Goal: Manage account settings

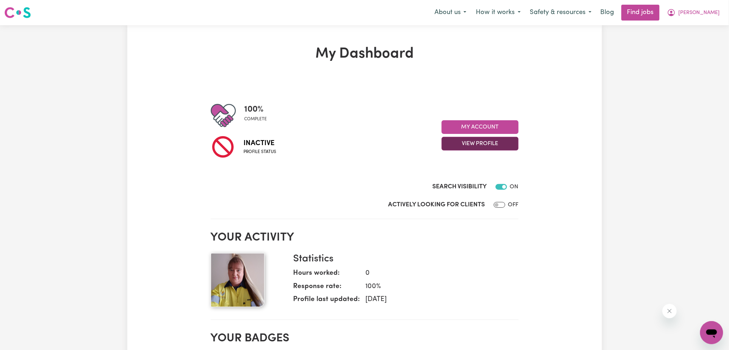
click at [460, 146] on button "View Profile" at bounding box center [480, 144] width 77 height 14
click at [337, 179] on div "Search Visibility ON" at bounding box center [365, 179] width 308 height 29
click at [495, 204] on input "Actively Looking for Clients" at bounding box center [500, 205] width 12 height 6
checkbox input "true"
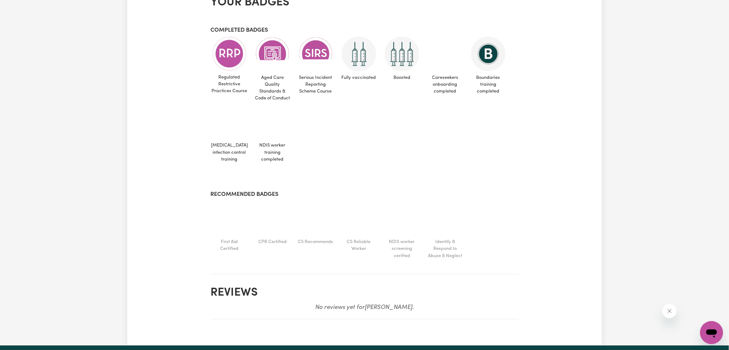
scroll to position [96, 0]
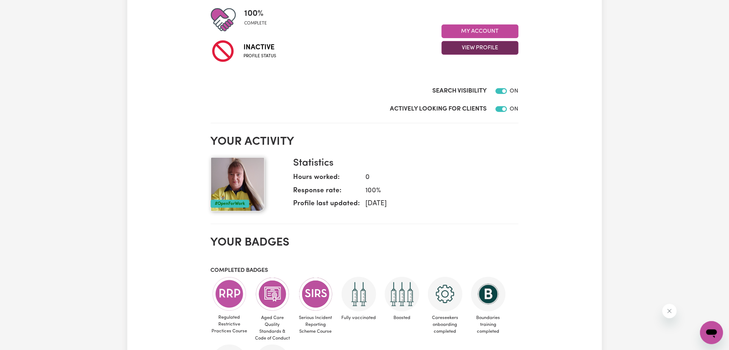
click at [504, 46] on button "View Profile" at bounding box center [480, 48] width 77 height 14
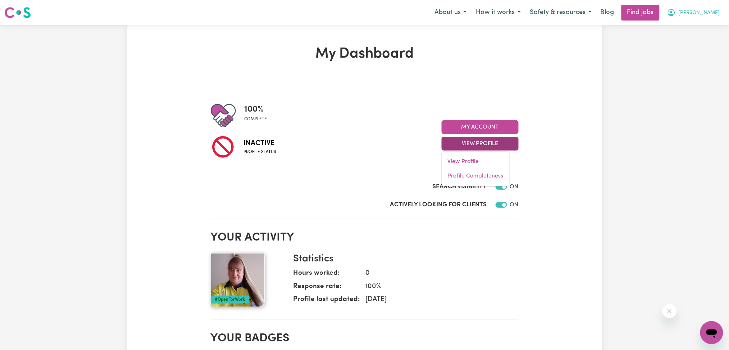
click at [705, 12] on button "[PERSON_NAME]" at bounding box center [693, 12] width 62 height 15
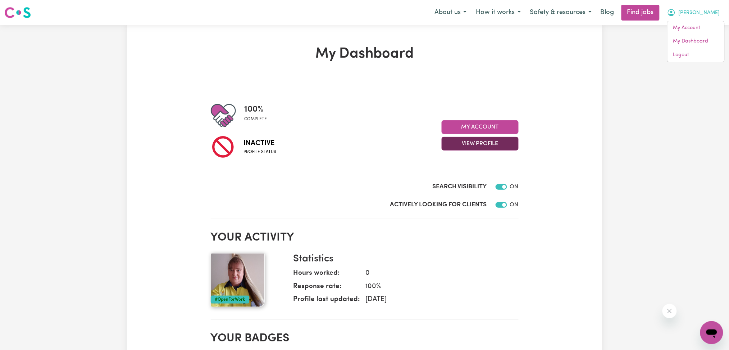
click at [452, 146] on button "View Profile" at bounding box center [480, 144] width 77 height 14
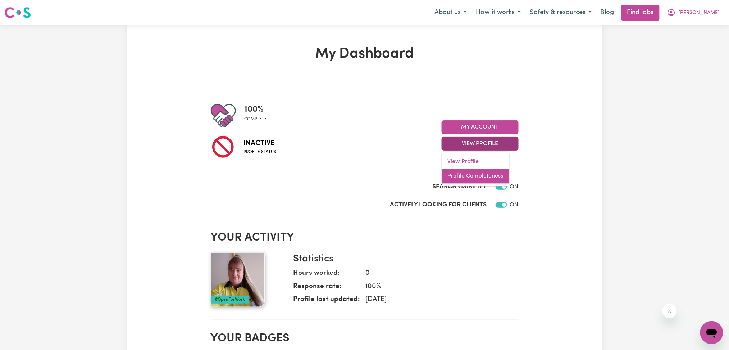
click at [489, 174] on link "Profile Completeness" at bounding box center [475, 176] width 67 height 14
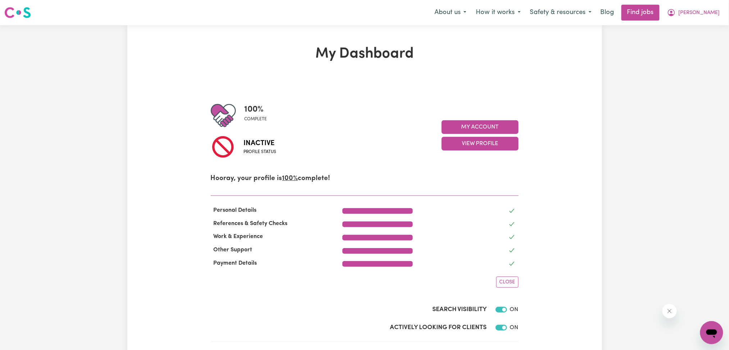
drag, startPoint x: 709, startPoint y: 12, endPoint x: 706, endPoint y: 25, distance: 13.9
click at [709, 14] on span "[PERSON_NAME]" at bounding box center [699, 13] width 41 height 8
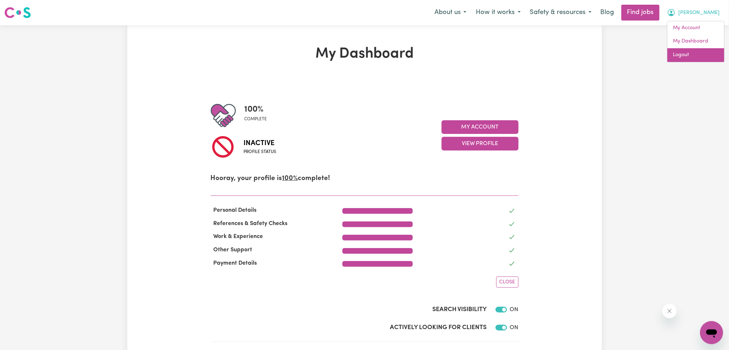
click at [696, 52] on link "Logout" at bounding box center [695, 55] width 57 height 14
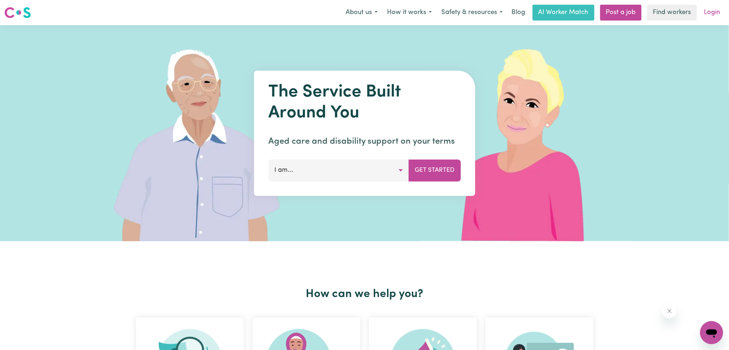
click at [708, 10] on link "Login" at bounding box center [712, 13] width 25 height 16
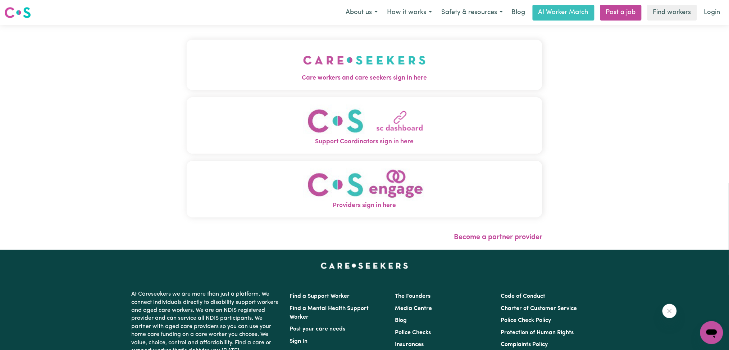
click at [187, 71] on button "Care workers and care seekers sign in here" at bounding box center [365, 65] width 356 height 50
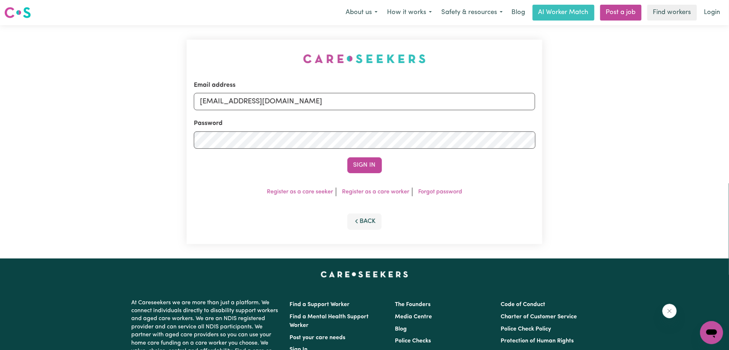
click at [188, 110] on div "Email address onboardingcs@careseekers.com.au Password Sign In Register as a ca…" at bounding box center [365, 142] width 356 height 204
click at [236, 104] on input "onboardingcs@careseekers.com.au" at bounding box center [365, 101] width 342 height 17
drag, startPoint x: 237, startPoint y: 99, endPoint x: 548, endPoint y: 104, distance: 311.1
click at [548, 104] on div "Email address Superuser~parwinderraj82@gmail.com Password Sign In Register as a…" at bounding box center [364, 141] width 729 height 233
type input "Superuser~parwinderraj82@gmail.com"
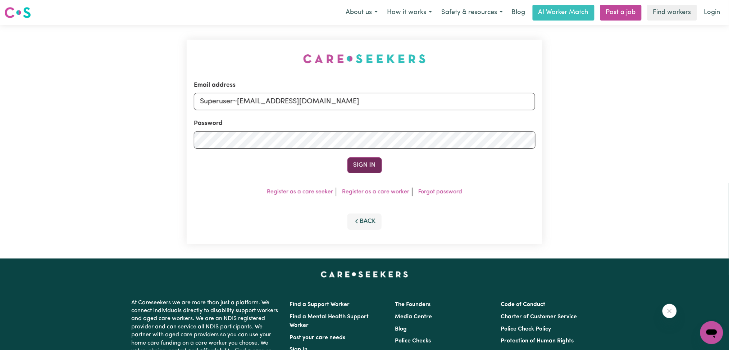
click at [356, 158] on button "Sign In" at bounding box center [364, 165] width 35 height 16
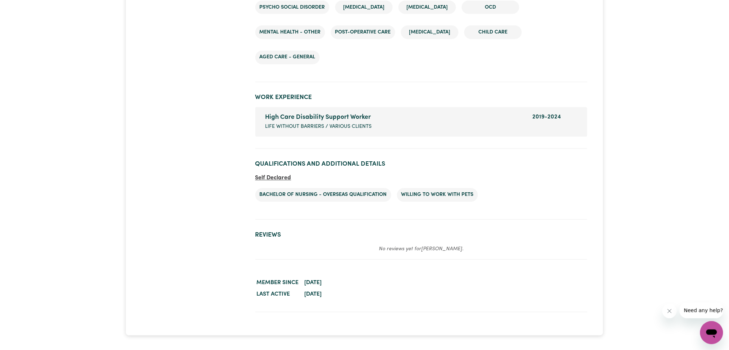
scroll to position [1103, 0]
